Goal: Task Accomplishment & Management: Use online tool/utility

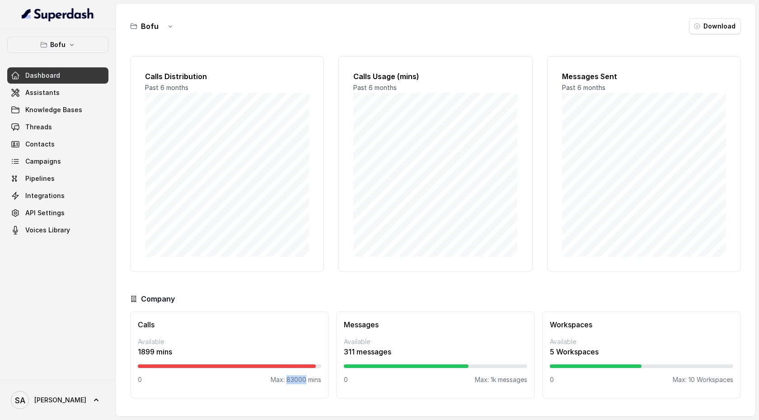
drag, startPoint x: 286, startPoint y: 379, endPoint x: 305, endPoint y: 378, distance: 19.0
click at [305, 378] on p "Max: 83000 mins" at bounding box center [296, 379] width 51 height 9
copy p "83000"
